Goal: Task Accomplishment & Management: Complete application form

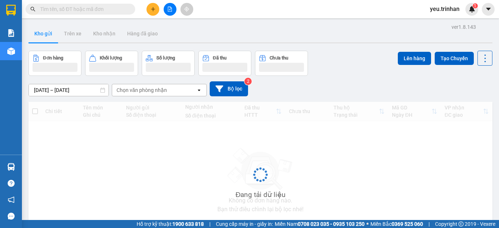
click at [153, 4] on button at bounding box center [152, 9] width 13 height 13
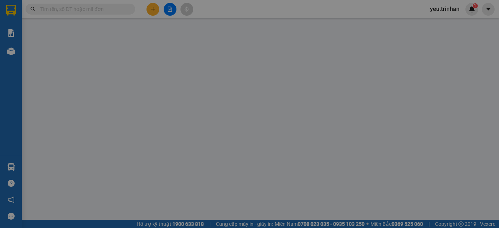
drag, startPoint x: 153, startPoint y: 4, endPoint x: 151, endPoint y: 14, distance: 10.0
click at [151, 9] on span "Yêu cầu xuất hóa đơn điện tử" at bounding box center [118, 12] width 77 height 6
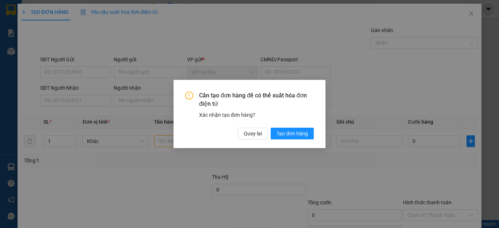
click at [87, 101] on div "Cần tạo đơn hàng để có thể xuất hóa đơn điện tử Xác nhận tạo đơn hàng? Quay lại…" at bounding box center [249, 114] width 499 height 228
click at [261, 135] on span "Quay lại" at bounding box center [253, 134] width 18 height 8
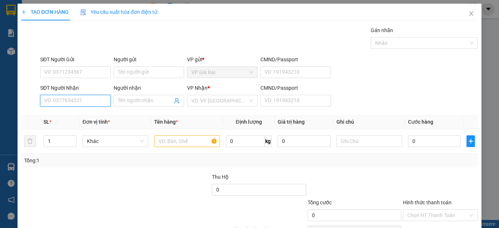
click at [70, 96] on input "SĐT Người Nhận" at bounding box center [75, 101] width 70 height 12
type input "0902769256"
click at [79, 114] on div "0902769256 - anh hào" at bounding box center [74, 115] width 61 height 8
type input "anh hào"
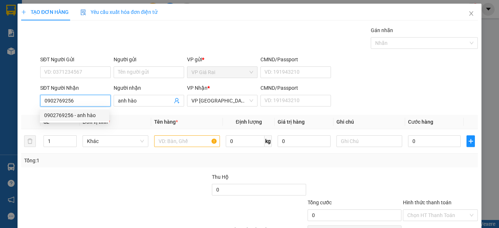
type input "60.000"
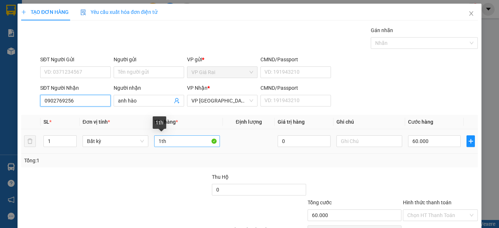
type input "0902769256"
click at [180, 141] on input "1th" at bounding box center [187, 141] width 66 height 12
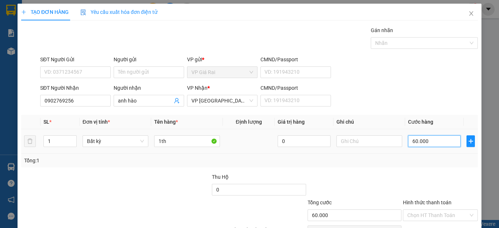
click at [447, 142] on input "60.000" at bounding box center [434, 141] width 53 height 12
type input "1"
type input "10"
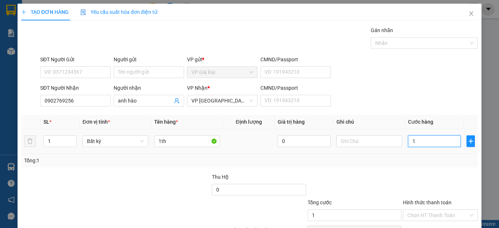
type input "10"
type input "100"
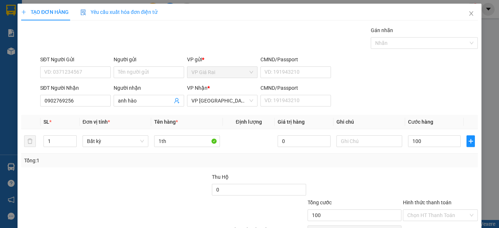
type input "100.000"
click at [443, 171] on div "Transit Pickup Surcharge Ids Transit Deliver Surcharge Ids Transit Deliver Surc…" at bounding box center [249, 141] width 457 height 230
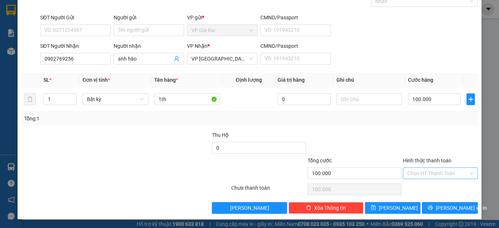
click at [432, 177] on input "Hình thức thanh toán" at bounding box center [437, 173] width 61 height 11
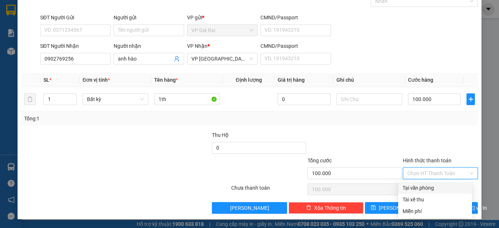
click at [429, 185] on div "Tại văn phòng" at bounding box center [434, 188] width 65 height 8
type input "0"
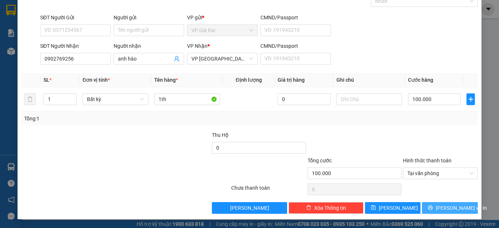
click at [431, 207] on icon "printer" at bounding box center [430, 207] width 5 height 5
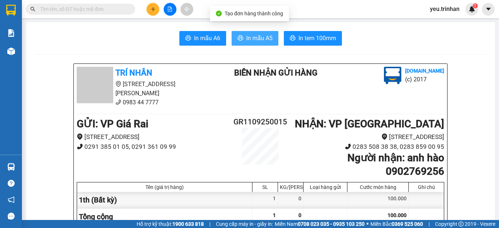
click at [253, 42] on span "In mẫu A5" at bounding box center [259, 38] width 26 height 9
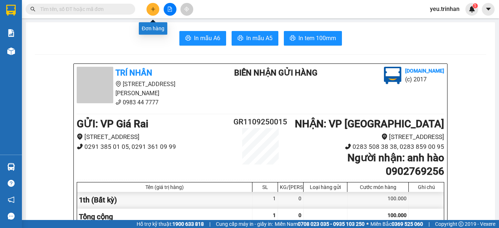
click at [155, 6] on button at bounding box center [152, 9] width 13 height 13
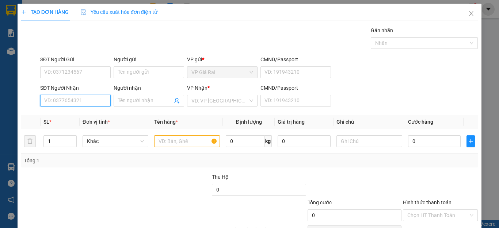
click at [61, 100] on input "SĐT Người Nhận" at bounding box center [75, 101] width 70 height 12
type input "0903301476"
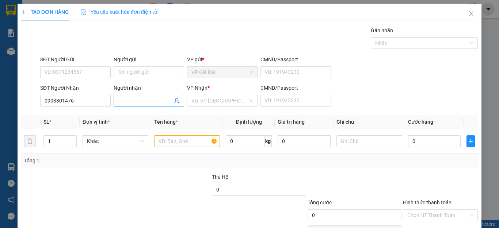
click at [129, 102] on input "Người nhận" at bounding box center [145, 101] width 54 height 8
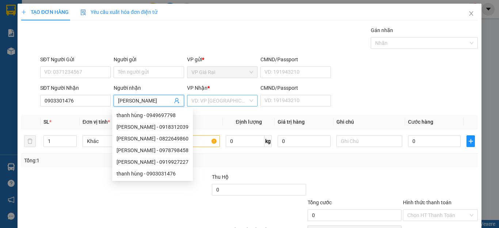
type input "[PERSON_NAME]"
click at [210, 100] on input "search" at bounding box center [219, 100] width 57 height 11
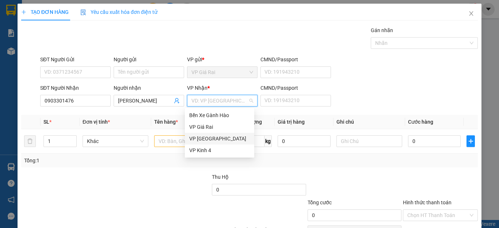
click at [203, 138] on div "VP [GEOGRAPHIC_DATA]" at bounding box center [219, 139] width 61 height 8
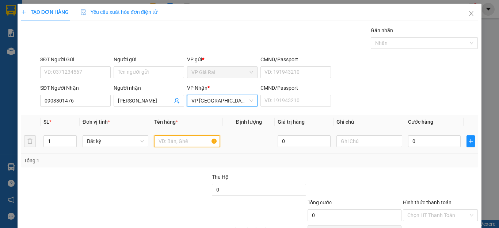
click at [169, 145] on input "text" at bounding box center [187, 141] width 66 height 12
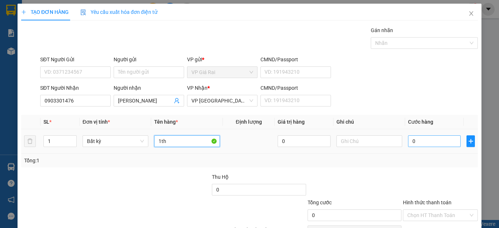
type input "1th"
click at [441, 143] on input "0" at bounding box center [434, 141] width 53 height 12
type input "6"
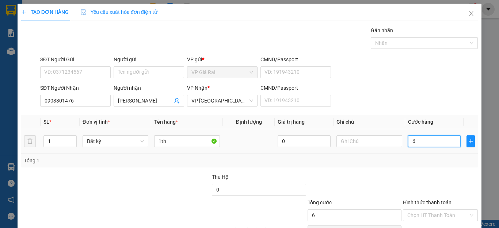
type input "60"
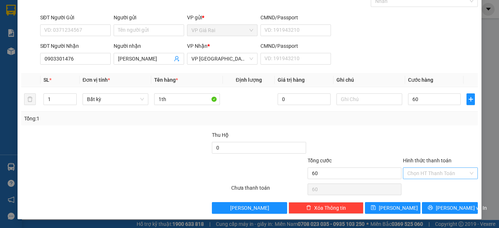
type input "60.000"
click at [434, 171] on input "Hình thức thanh toán" at bounding box center [437, 173] width 61 height 11
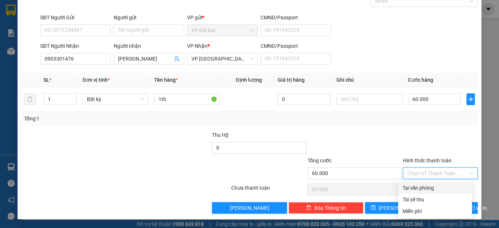
click at [431, 187] on div "Tại văn phòng" at bounding box center [434, 188] width 65 height 8
type input "0"
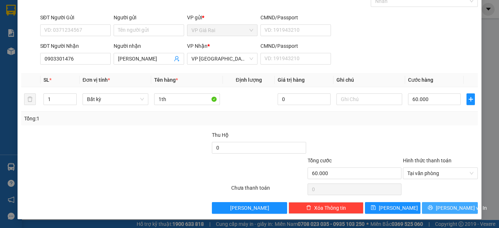
click at [433, 206] on icon "printer" at bounding box center [430, 207] width 5 height 5
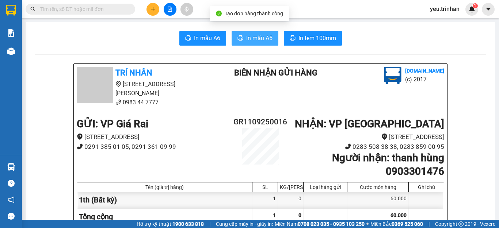
click at [237, 43] on button "In mẫu A5" at bounding box center [255, 38] width 47 height 15
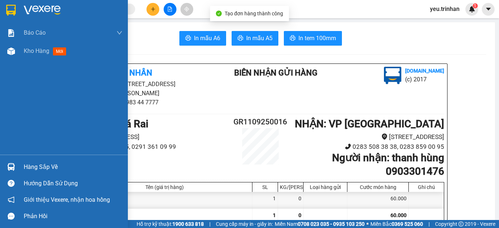
click at [14, 10] on img at bounding box center [10, 10] width 9 height 11
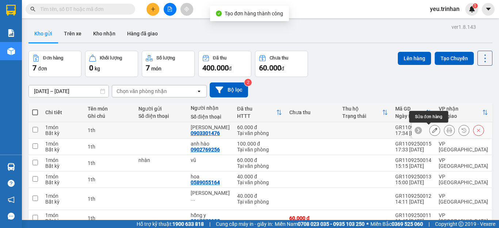
click at [429, 132] on button at bounding box center [434, 130] width 10 height 13
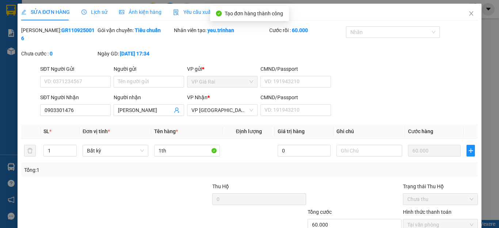
type input "0903301476"
type input "[PERSON_NAME]"
type input "60.000"
drag, startPoint x: 67, startPoint y: 105, endPoint x: 56, endPoint y: 110, distance: 12.2
click at [56, 110] on div "SĐT Người Nhận 0903301476 0903301476" at bounding box center [75, 106] width 70 height 26
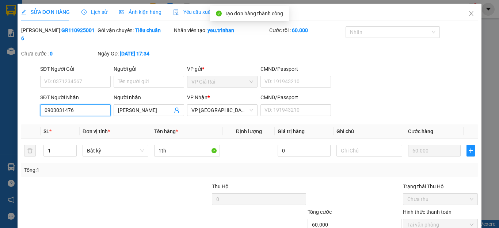
scroll to position [43, 0]
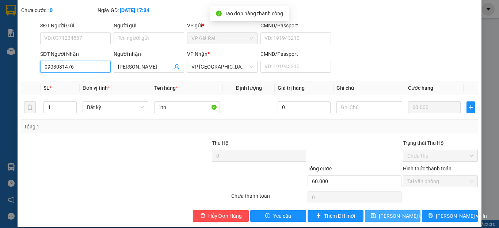
type input "0903031476"
click at [387, 212] on span "[PERSON_NAME] thay đổi" at bounding box center [408, 216] width 58 height 8
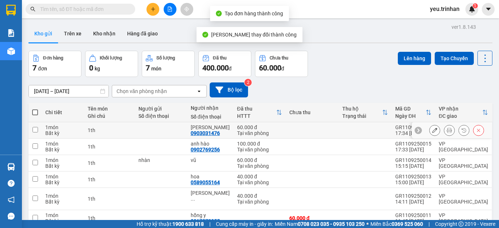
click at [447, 128] on icon at bounding box center [449, 130] width 5 height 5
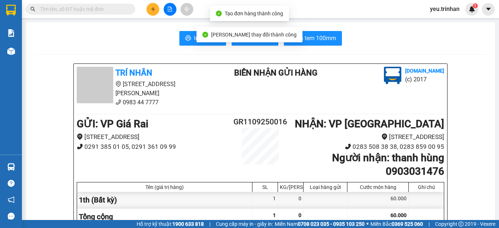
click at [248, 41] on div "[PERSON_NAME] thay đổi thành công" at bounding box center [249, 34] width 106 height 15
click at [248, 43] on span "In mẫu A5" at bounding box center [259, 38] width 26 height 9
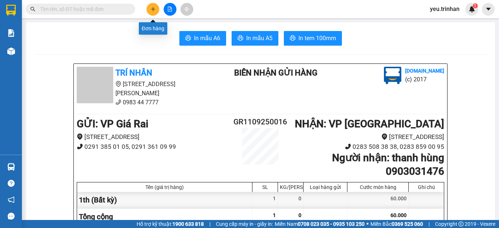
click at [154, 14] on button at bounding box center [152, 9] width 13 height 13
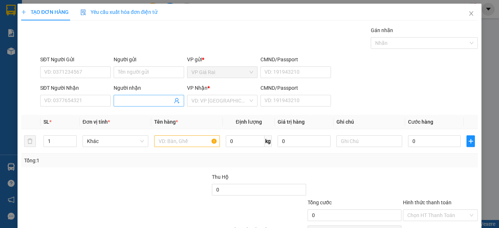
click at [147, 103] on input "Người nhận" at bounding box center [145, 101] width 54 height 8
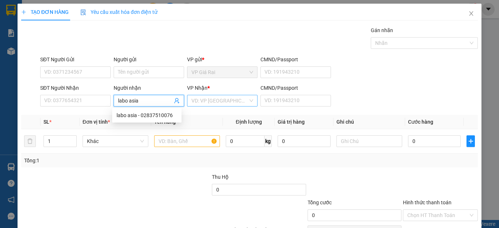
type input "labo asia"
click at [211, 99] on input "search" at bounding box center [219, 100] width 57 height 11
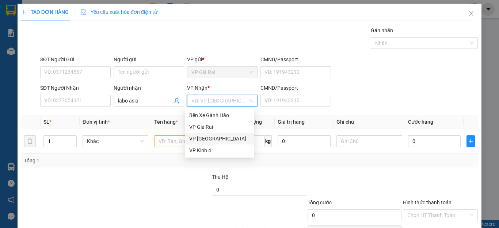
click at [210, 137] on div "VP [GEOGRAPHIC_DATA]" at bounding box center [219, 139] width 61 height 8
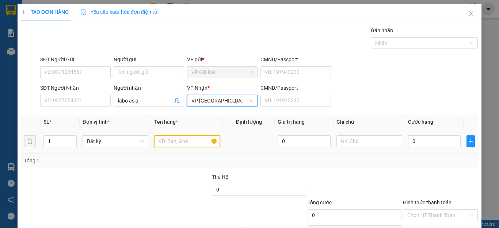
click at [186, 143] on input "text" at bounding box center [187, 141] width 66 height 12
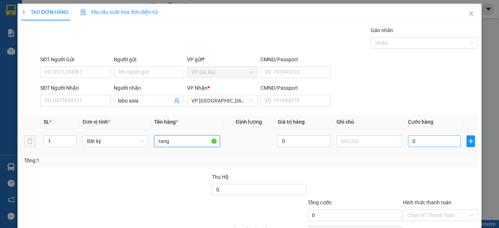
type input "rang"
click at [408, 140] on input "0" at bounding box center [434, 141] width 53 height 12
type input "2"
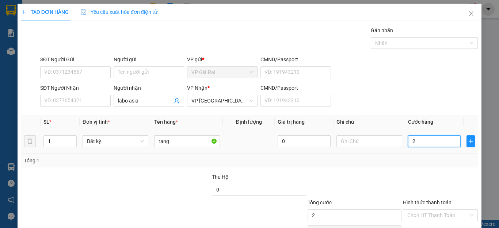
type input "20"
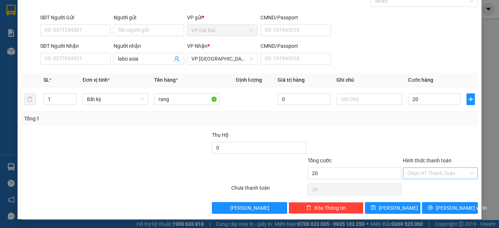
type input "20.000"
click at [441, 171] on input "Hình thức thanh toán" at bounding box center [437, 173] width 61 height 11
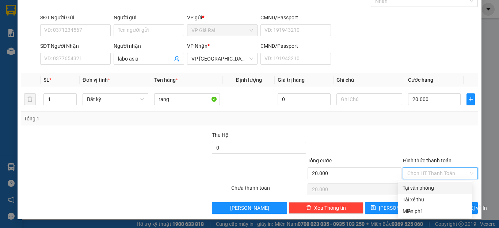
click at [431, 189] on div "Tại văn phòng" at bounding box center [434, 188] width 65 height 8
type input "0"
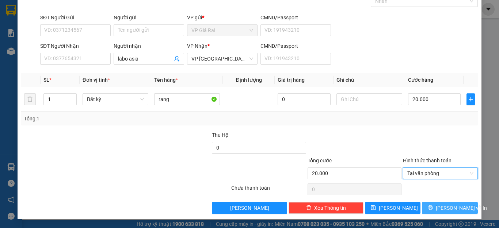
click at [444, 207] on span "[PERSON_NAME] và In" at bounding box center [461, 208] width 51 height 8
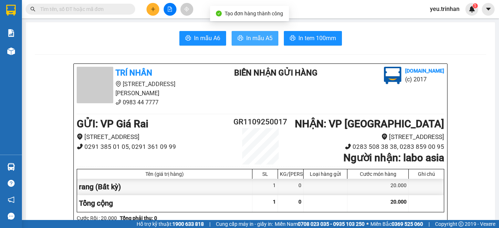
click at [246, 42] on span "In mẫu A5" at bounding box center [259, 38] width 26 height 9
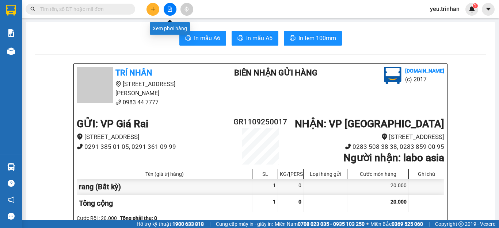
click at [173, 7] on button at bounding box center [170, 9] width 13 height 13
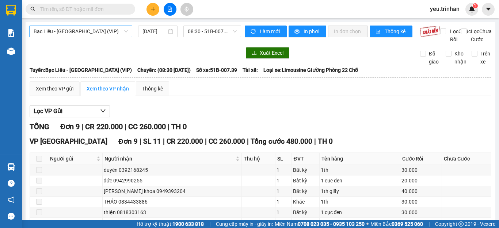
click at [84, 34] on span "Bạc Liêu - [GEOGRAPHIC_DATA] (VIP)" at bounding box center [81, 31] width 94 height 11
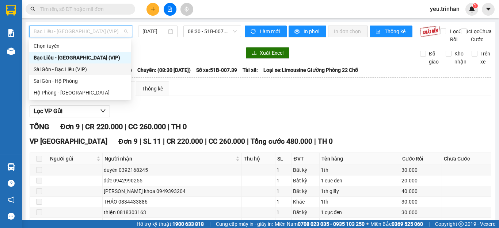
click at [65, 68] on div "Sài Gòn - Bạc Liêu (VIP)" at bounding box center [80, 69] width 93 height 8
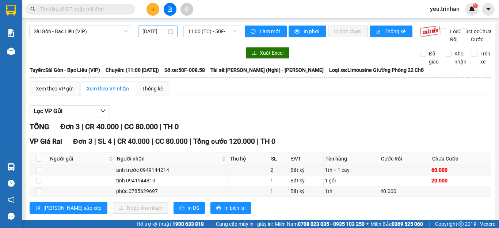
drag, startPoint x: 151, startPoint y: 27, endPoint x: 154, endPoint y: 31, distance: 5.5
click at [151, 27] on div "[DATE]" at bounding box center [157, 32] width 39 height 12
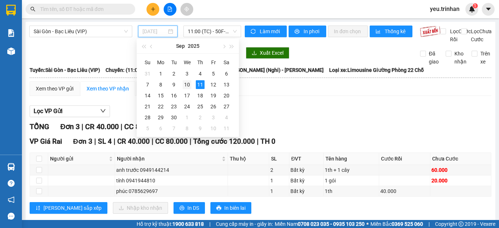
click at [190, 84] on div "10" at bounding box center [187, 84] width 9 height 9
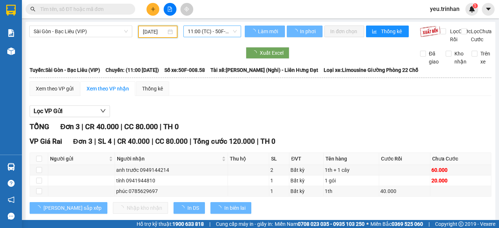
type input "[DATE]"
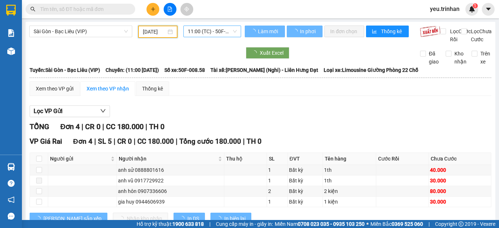
click at [209, 29] on span "11:00 (TC) - 50F-008.58" at bounding box center [212, 31] width 49 height 11
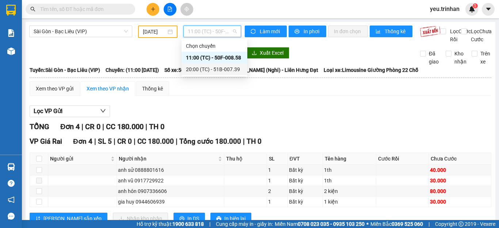
click at [201, 72] on div "20:00 (TC) - 51B-007.39" at bounding box center [214, 69] width 57 height 8
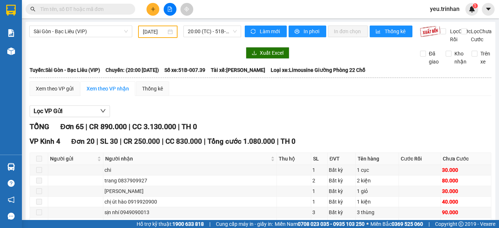
click at [158, 9] on button at bounding box center [152, 9] width 13 height 13
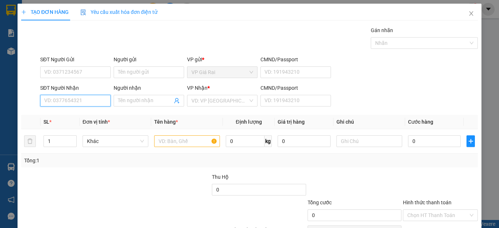
click at [79, 104] on input "SĐT Người Nhận" at bounding box center [75, 101] width 70 height 12
type input "0949270760"
click at [82, 116] on div "0949270760 - lãm" at bounding box center [74, 115] width 61 height 8
type input "lãm"
type input "30.000"
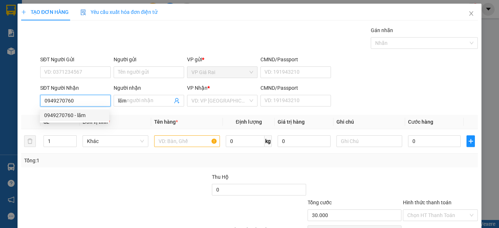
type input "30.000"
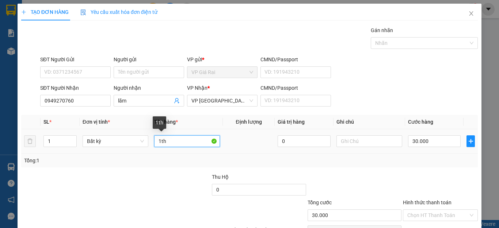
click at [184, 138] on input "1th" at bounding box center [187, 141] width 66 height 12
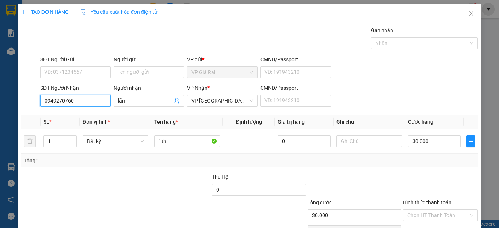
drag, startPoint x: 60, startPoint y: 102, endPoint x: 17, endPoint y: 107, distance: 42.6
click at [18, 107] on div "TẠO ĐƠN HÀNG Yêu cầu xuất hóa đơn điện tử Transit Pickup Surcharge Ids Transit …" at bounding box center [250, 133] width 464 height 258
type input "0937904168"
click at [82, 117] on div "0937904168 - QUỲNH" at bounding box center [74, 115] width 61 height 8
type input "QUỲNH"
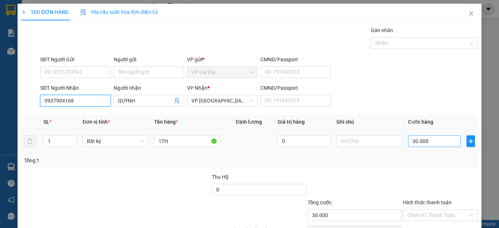
type input "0937904168"
click at [432, 140] on input "30.000" at bounding box center [434, 141] width 53 height 12
type input "6"
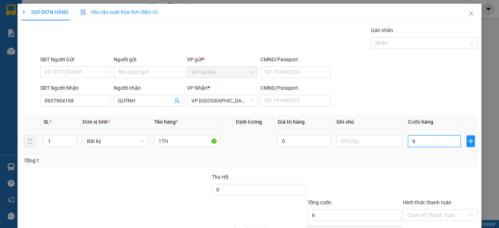
type input "60"
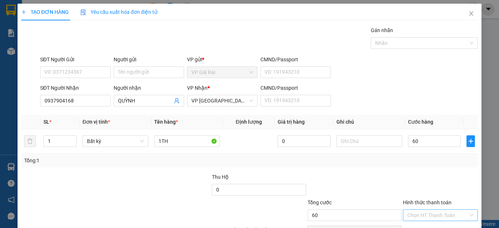
click at [425, 210] on input "Hình thức thanh toán" at bounding box center [437, 215] width 61 height 11
type input "60.000"
click at [422, 226] on div "Tại văn phòng" at bounding box center [434, 230] width 65 height 8
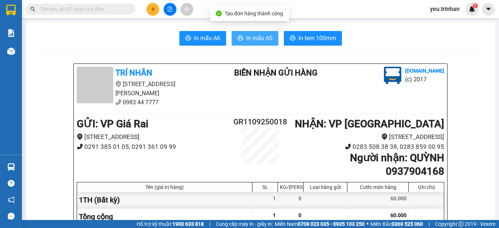
click at [262, 38] on span "In mẫu A5" at bounding box center [259, 38] width 26 height 9
click at [164, 14] on div at bounding box center [169, 9] width 55 height 13
click at [167, 9] on button at bounding box center [170, 9] width 13 height 13
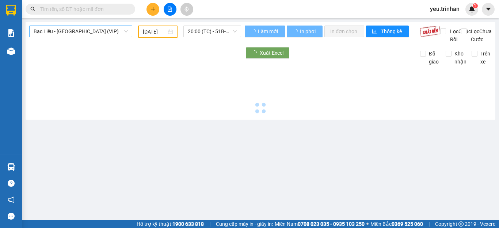
type input "[DATE]"
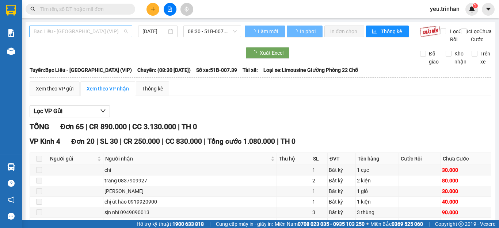
click at [95, 31] on span "Bạc Liêu - [GEOGRAPHIC_DATA] (VIP)" at bounding box center [81, 31] width 94 height 11
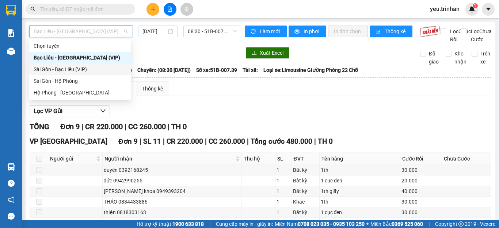
click at [58, 65] on div "Sài Gòn - Bạc Liêu (VIP)" at bounding box center [80, 70] width 102 height 12
type input "[DATE]"
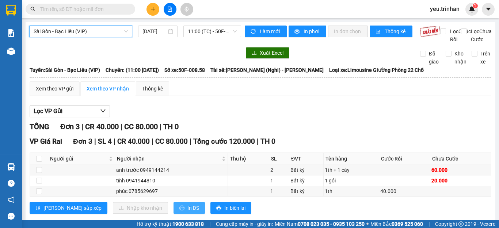
click at [173, 202] on button "In DS" at bounding box center [188, 208] width 31 height 12
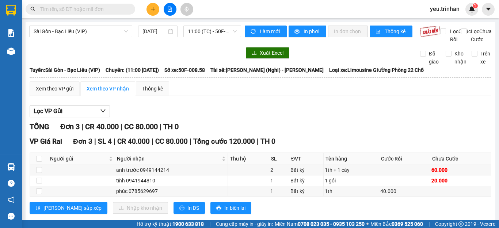
click at [103, 10] on input "text" at bounding box center [83, 9] width 86 height 8
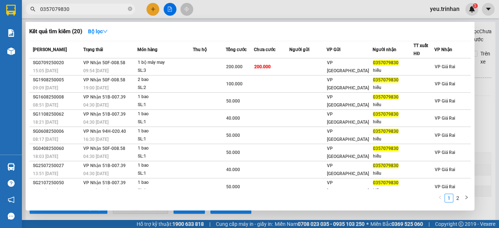
type input "0357079830"
drag, startPoint x: 472, startPoint y: 92, endPoint x: 475, endPoint y: 89, distance: 3.9
drag, startPoint x: 475, startPoint y: 89, endPoint x: 441, endPoint y: 31, distance: 67.1
click at [441, 31] on div "Kết quả tìm kiếm ( 20 ) Bộ lọc" at bounding box center [250, 32] width 442 height 12
click at [156, 8] on div at bounding box center [249, 114] width 499 height 228
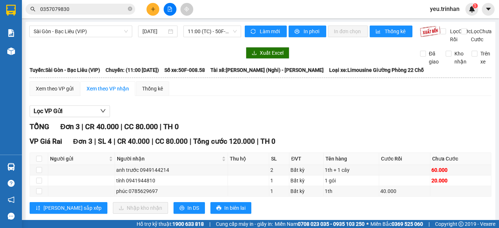
click at [156, 8] on button at bounding box center [152, 9] width 13 height 13
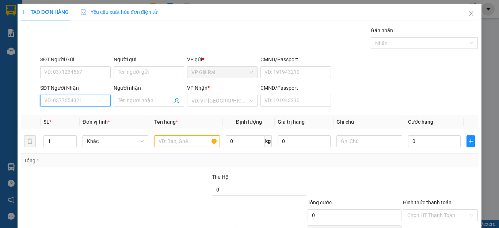
click at [68, 102] on input "SĐT Người Nhận" at bounding box center [75, 101] width 70 height 12
type input "0785355277"
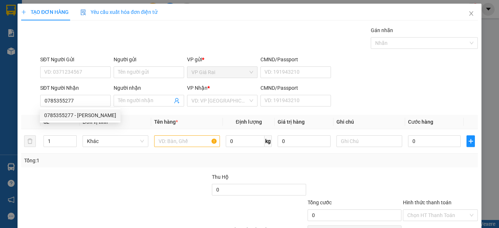
click at [92, 122] on div "0785355277 0785355277 - [PERSON_NAME]" at bounding box center [80, 115] width 81 height 15
click at [93, 114] on div "Transit Pickup Surcharge Ids Transit Deliver Surcharge Ids Transit Deliver Surc…" at bounding box center [249, 141] width 457 height 230
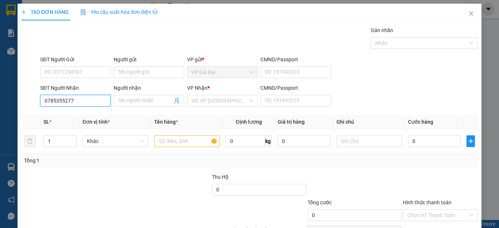
click at [98, 100] on input "0785355277" at bounding box center [75, 101] width 70 height 12
click at [84, 118] on div "0785355277 - [PERSON_NAME]" at bounding box center [80, 115] width 72 height 8
type input "[PERSON_NAME]"
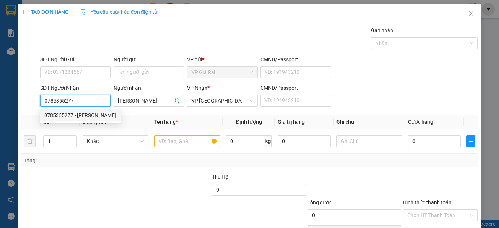
type input "40.000"
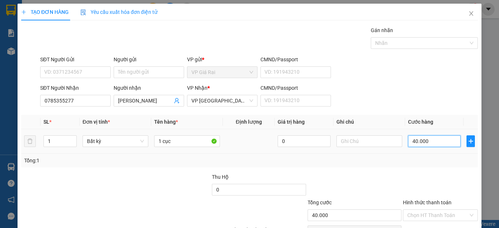
click at [443, 143] on input "40.000" at bounding box center [434, 141] width 53 height 12
type input "6"
type input "60"
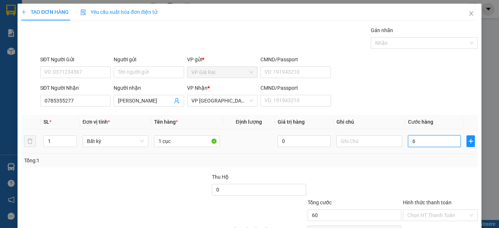
type input "60"
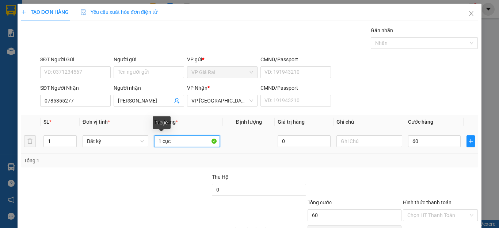
type input "60.000"
drag, startPoint x: 127, startPoint y: 158, endPoint x: 110, endPoint y: 168, distance: 19.5
click at [110, 168] on div "Transit Pickup Surcharge Ids Transit Deliver Surcharge Ids Transit Deliver Surc…" at bounding box center [249, 141] width 457 height 230
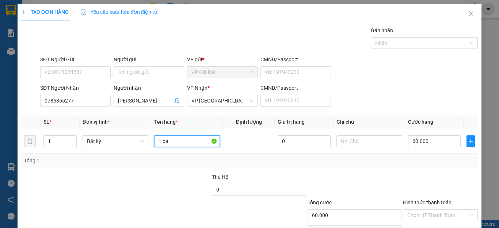
type input "1 bao"
click at [431, 210] on input "Hình thức thanh toán" at bounding box center [437, 215] width 61 height 11
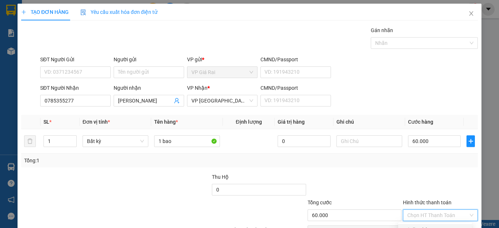
click at [423, 226] on div "Tại văn phòng" at bounding box center [434, 230] width 65 height 8
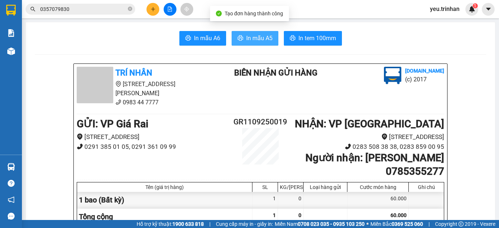
click at [241, 42] on button "In mẫu A5" at bounding box center [255, 38] width 47 height 15
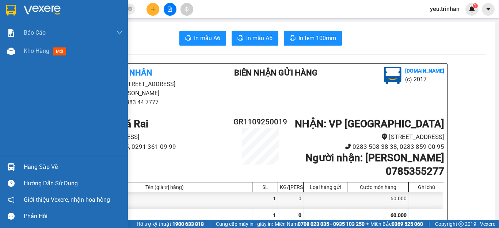
click at [16, 7] on div at bounding box center [11, 10] width 13 height 13
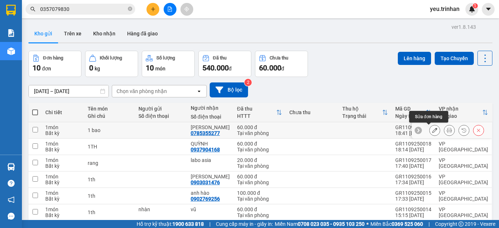
click at [432, 129] on icon at bounding box center [434, 130] width 5 height 5
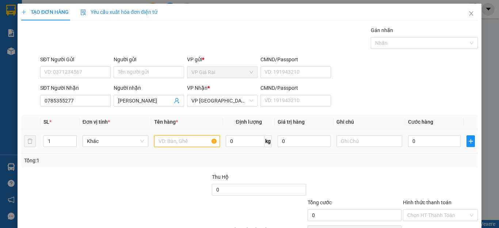
click at [186, 138] on input "text" at bounding box center [187, 141] width 66 height 12
type input "1 bao"
click at [421, 138] on input "0" at bounding box center [434, 141] width 53 height 12
type input "6"
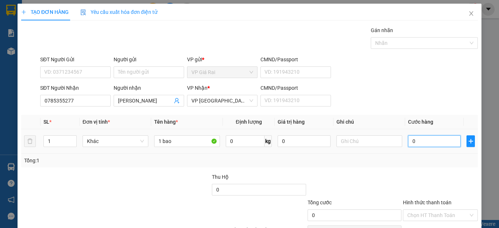
type input "6"
type input "60"
click at [439, 202] on div "Transit Pickup Surcharge Ids Transit Deliver Surcharge Ids Transit Deliver Surc…" at bounding box center [249, 141] width 457 height 230
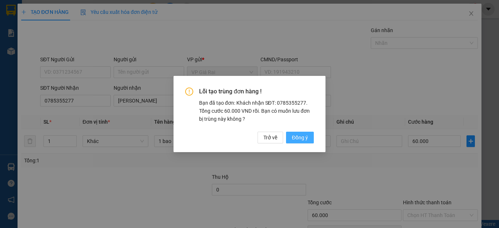
click at [303, 139] on span "Đồng ý" at bounding box center [300, 138] width 16 height 8
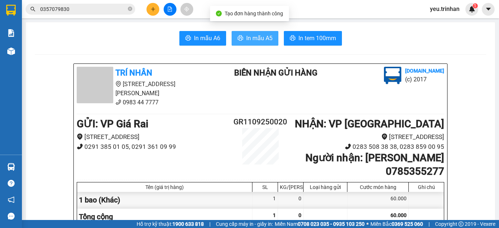
click at [260, 42] on span "In mẫu A5" at bounding box center [259, 38] width 26 height 9
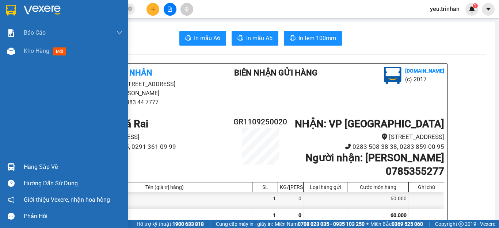
click at [11, 10] on img at bounding box center [10, 10] width 9 height 11
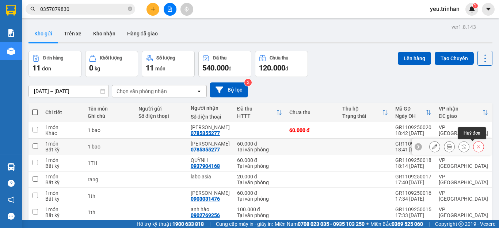
click at [476, 146] on icon at bounding box center [478, 146] width 5 height 5
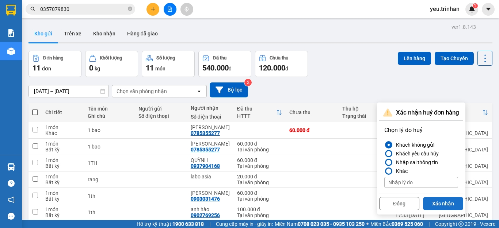
click at [444, 205] on button "Xác nhận" at bounding box center [443, 203] width 40 height 13
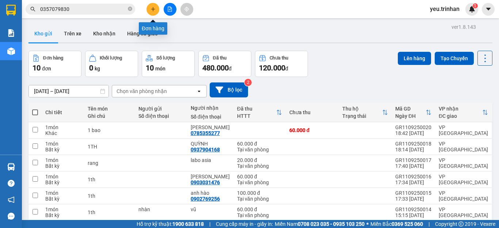
click at [152, 11] on icon "plus" at bounding box center [152, 9] width 5 height 5
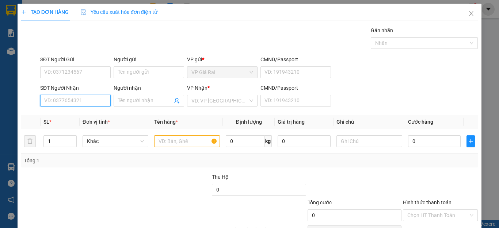
click at [75, 101] on input "SĐT Người Nhận" at bounding box center [75, 101] width 70 height 12
type input "0916343612"
click at [72, 116] on div "0916343612 - thơ" at bounding box center [74, 115] width 61 height 8
type input "thơ"
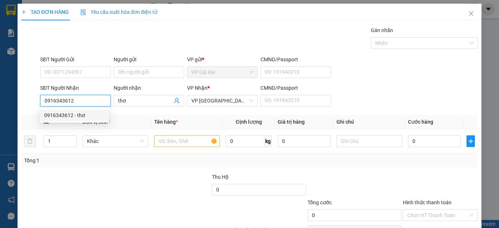
type input "40.000"
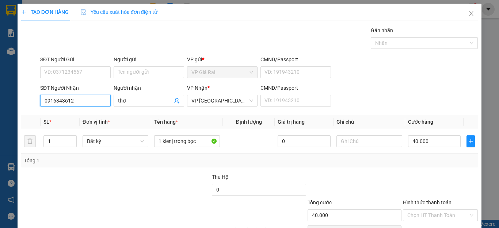
type input "0916343612"
click at [86, 110] on div "Transit Pickup Surcharge Ids Transit Deliver Surcharge Ids Transit Deliver Surc…" at bounding box center [249, 141] width 457 height 230
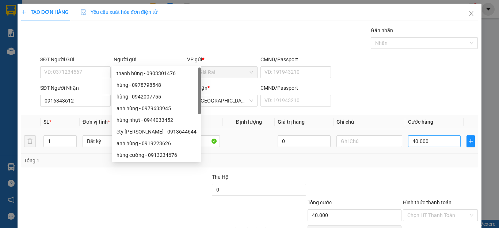
type input "hùng"
click at [427, 135] on input "40.000" at bounding box center [434, 141] width 53 height 12
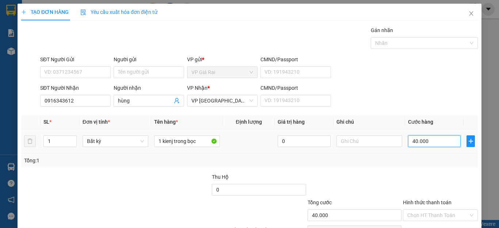
type input "3"
type input "30"
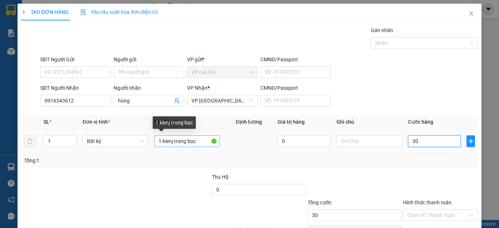
type input "30"
type input "30.000"
drag, startPoint x: 171, startPoint y: 98, endPoint x: 160, endPoint y: 100, distance: 11.5
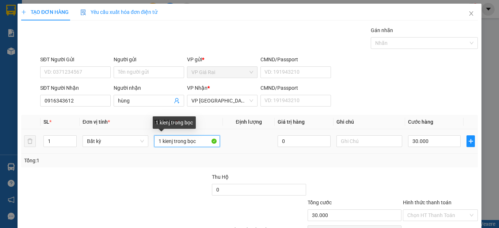
click at [160, 135] on input "1 kienj trong bọc" at bounding box center [187, 141] width 66 height 12
type input "1th trong bọc"
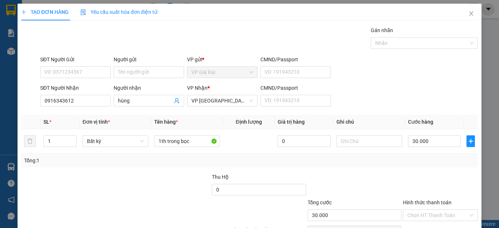
drag, startPoint x: 439, startPoint y: 206, endPoint x: 442, endPoint y: 160, distance: 46.5
click at [442, 160] on div "Transit Pickup Surcharge Ids Transit Deliver Surcharge Ids Transit Deliver Surc…" at bounding box center [249, 141] width 457 height 230
drag, startPoint x: 435, startPoint y: 172, endPoint x: 424, endPoint y: 191, distance: 21.7
click at [434, 210] on input "Hình thức thanh toán" at bounding box center [437, 215] width 61 height 11
drag, startPoint x: 423, startPoint y: 191, endPoint x: 438, endPoint y: 203, distance: 19.2
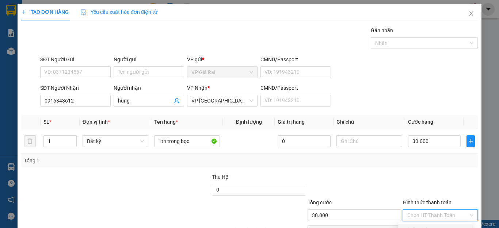
click at [424, 226] on div "Tại văn phòng" at bounding box center [434, 230] width 65 height 8
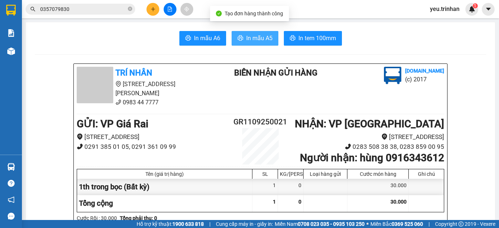
click at [240, 36] on icon "printer" at bounding box center [240, 38] width 6 height 6
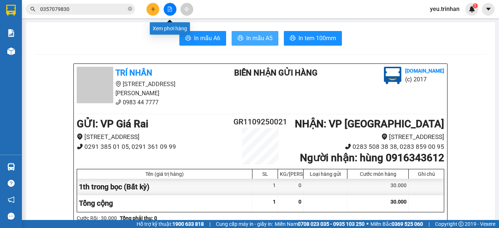
click at [167, 10] on icon "file-add" at bounding box center [169, 9] width 5 height 5
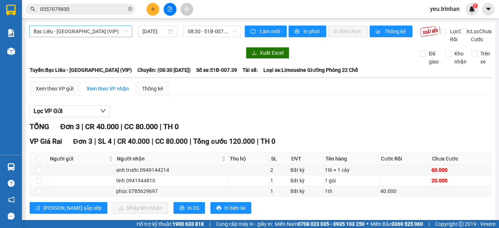
click at [69, 30] on span "Bạc Liêu - [GEOGRAPHIC_DATA] (VIP)" at bounding box center [81, 31] width 94 height 11
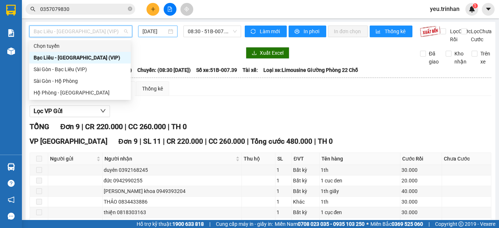
click at [163, 42] on div "Bạc Liêu - [GEOGRAPHIC_DATA] (VIP) [DATE] 08:30 - 51B-007.39" at bounding box center [135, 35] width 212 height 18
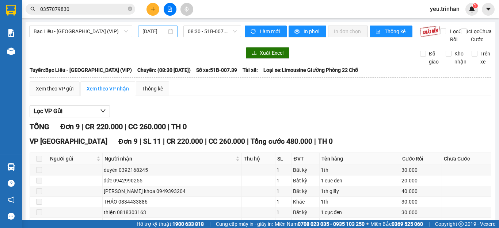
click at [149, 32] on input "[DATE]" at bounding box center [154, 31] width 24 height 8
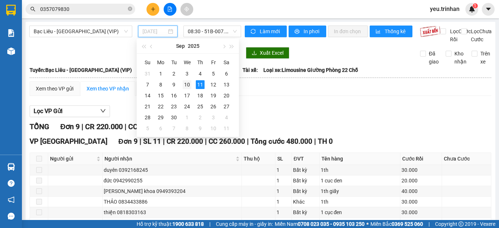
click at [187, 87] on div "10" at bounding box center [187, 84] width 9 height 9
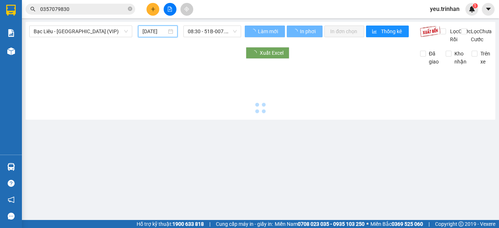
type input "[DATE]"
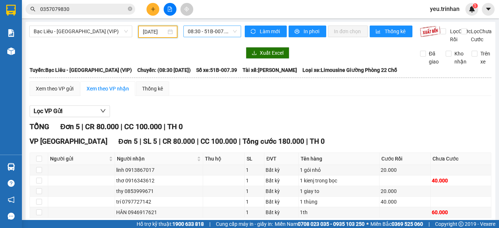
click at [226, 34] on span "08:30 - 51B-007.39" at bounding box center [212, 31] width 49 height 11
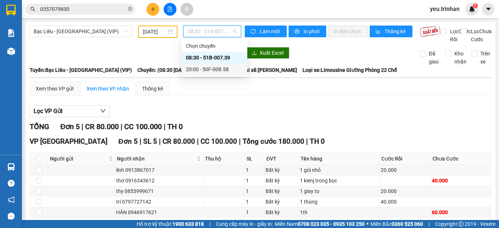
click at [210, 70] on div "20:00 - 50F-008.58" at bounding box center [214, 69] width 57 height 8
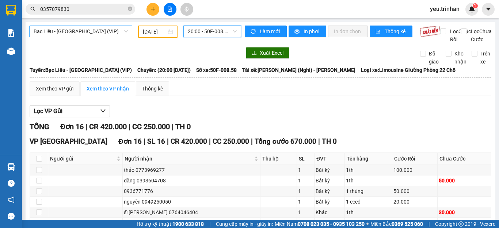
click at [102, 26] on div "Bạc Liêu - [GEOGRAPHIC_DATA] (VIP)" at bounding box center [80, 32] width 103 height 12
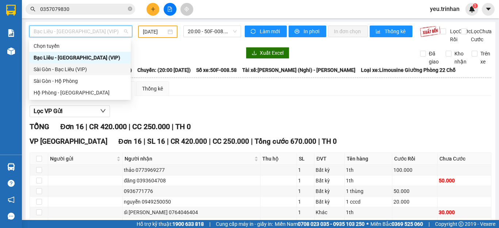
click at [64, 68] on div "Sài Gòn - Bạc Liêu (VIP)" at bounding box center [80, 69] width 93 height 8
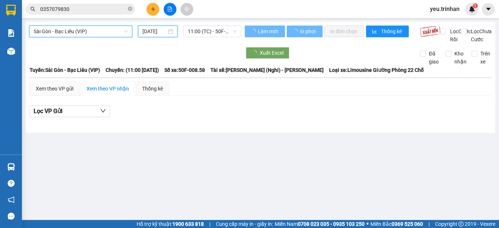
click at [159, 30] on input "[DATE]" at bounding box center [154, 31] width 24 height 8
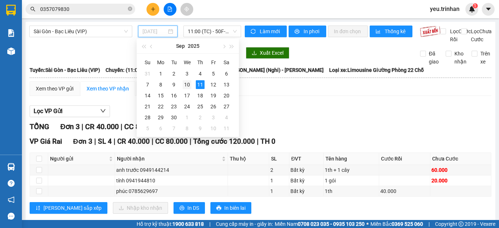
click at [188, 81] on div "10" at bounding box center [187, 84] width 9 height 9
type input "[DATE]"
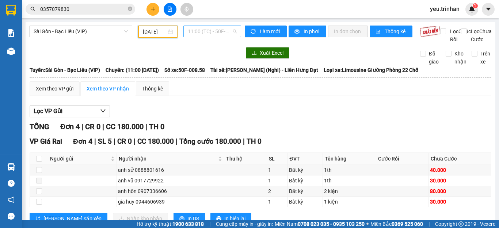
click at [202, 31] on span "11:00 (TC) - 50F-008.58" at bounding box center [212, 31] width 49 height 11
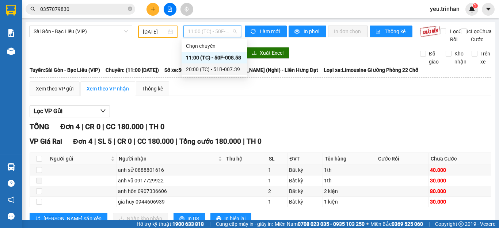
click at [196, 68] on div "20:00 (TC) - 51B-007.39" at bounding box center [214, 69] width 57 height 8
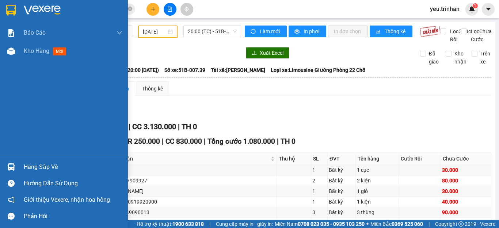
click at [15, 9] on img at bounding box center [10, 10] width 9 height 11
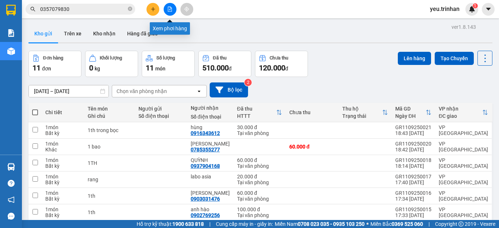
click at [168, 7] on icon "file-add" at bounding box center [170, 9] width 4 height 5
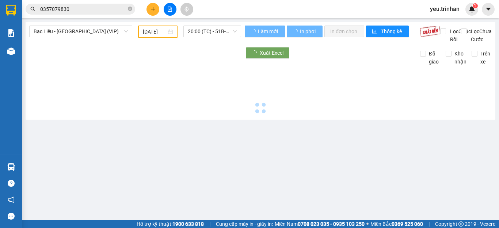
type input "[DATE]"
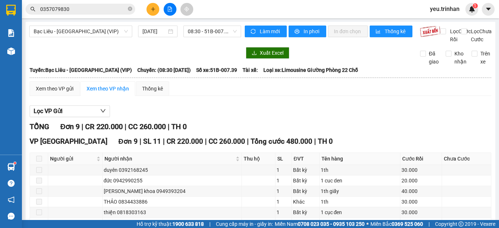
click at [365, 43] on div "Làm mới In phơi In đơn chọn Thống kê" at bounding box center [332, 35] width 175 height 18
